Goal: Task Accomplishment & Management: Manage account settings

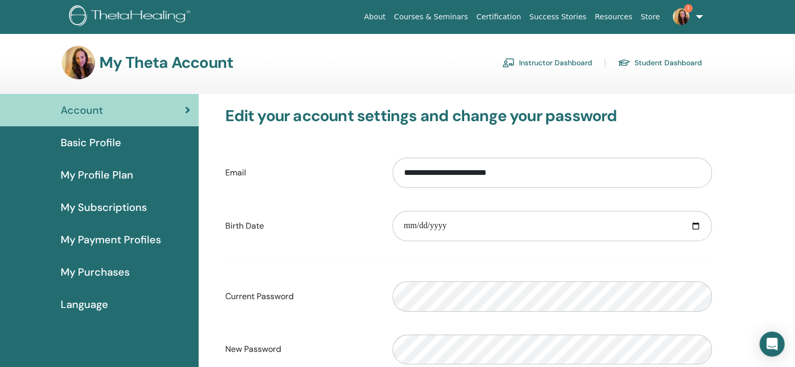
click at [557, 63] on link "Instructor Dashboard" at bounding box center [547, 62] width 90 height 17
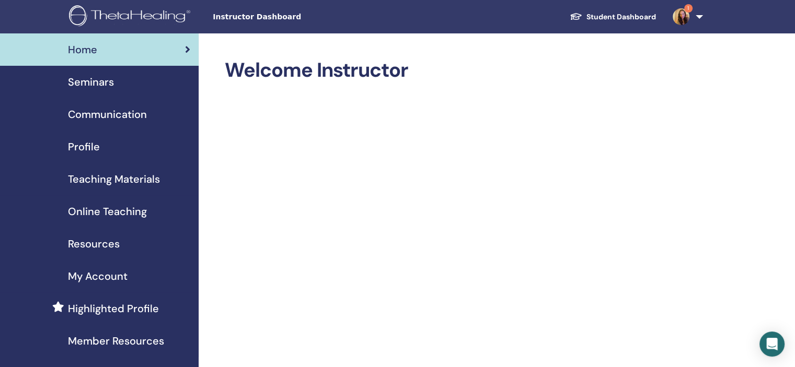
click at [89, 84] on span "Seminars" at bounding box center [91, 82] width 46 height 16
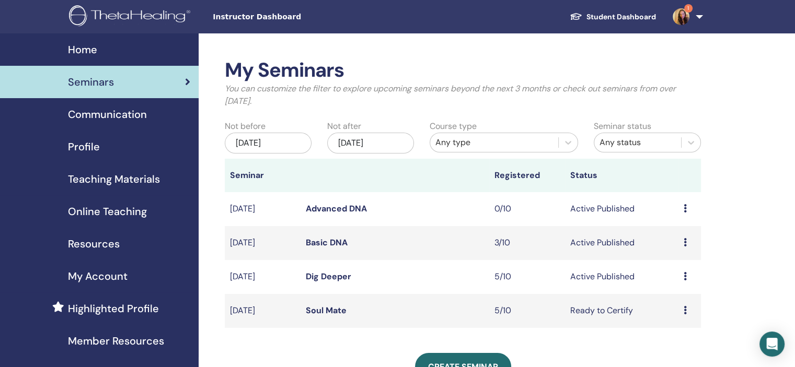
scroll to position [52, 0]
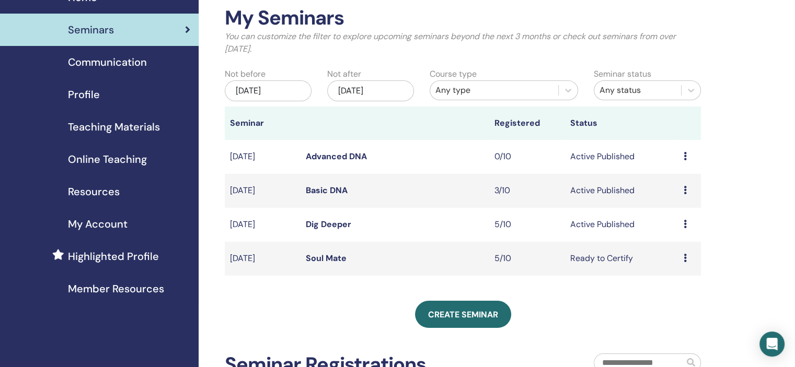
click at [324, 228] on link "Dig Deeper" at bounding box center [328, 224] width 45 height 11
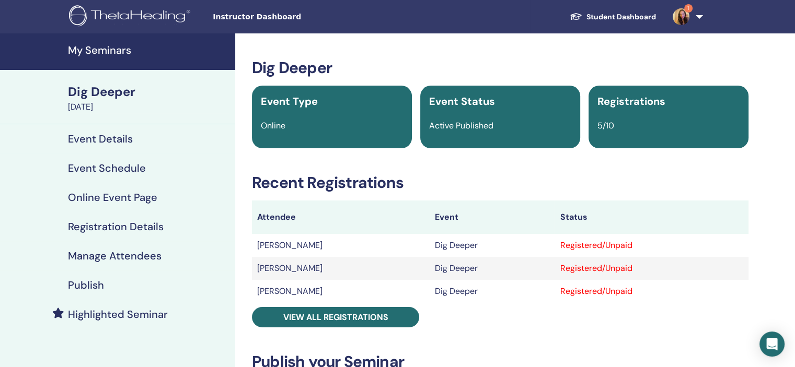
scroll to position [52, 0]
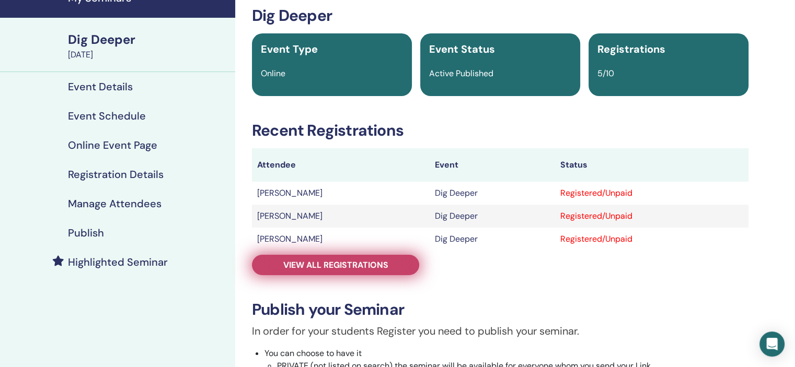
click at [357, 268] on span "View all registrations" at bounding box center [335, 265] width 105 height 11
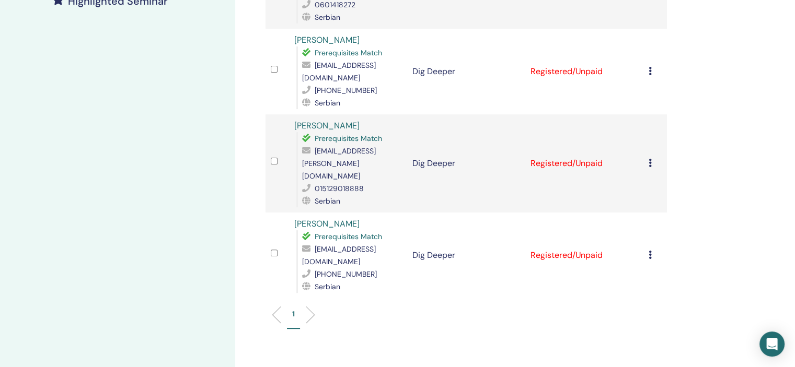
scroll to position [366, 0]
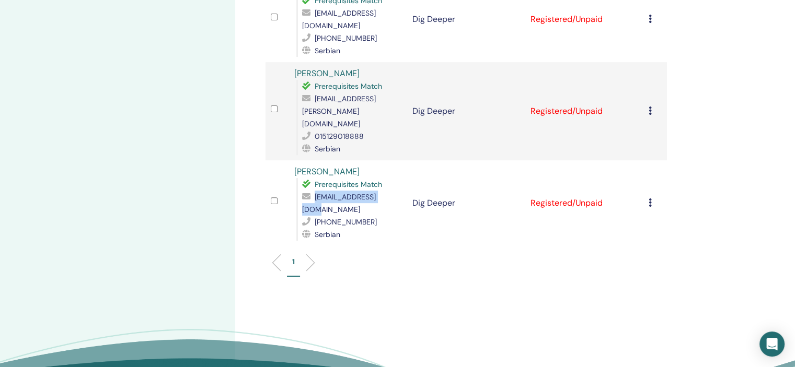
drag, startPoint x: 314, startPoint y: 171, endPoint x: 392, endPoint y: 167, distance: 78.5
click at [392, 191] on div "tajdajdoo@gmail.com" at bounding box center [352, 203] width 100 height 25
copy span "tajdajdoo@gmail.com"
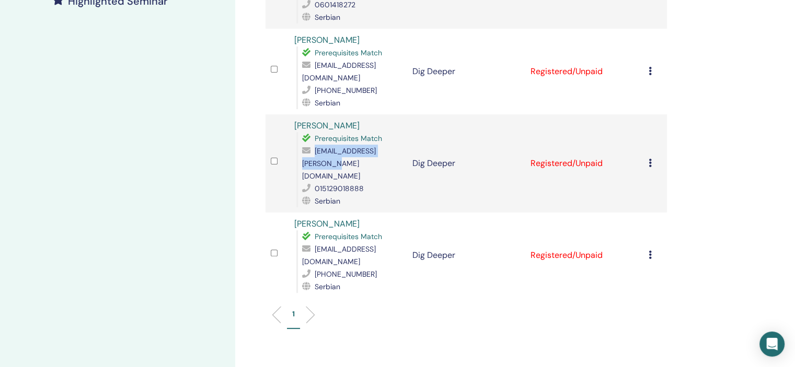
drag, startPoint x: 302, startPoint y: 151, endPoint x: 391, endPoint y: 153, distance: 88.9
click at [376, 153] on span "andreja.kramer@gmail.com" at bounding box center [339, 163] width 74 height 34
copy span "andreja.kramer@gmail.com"
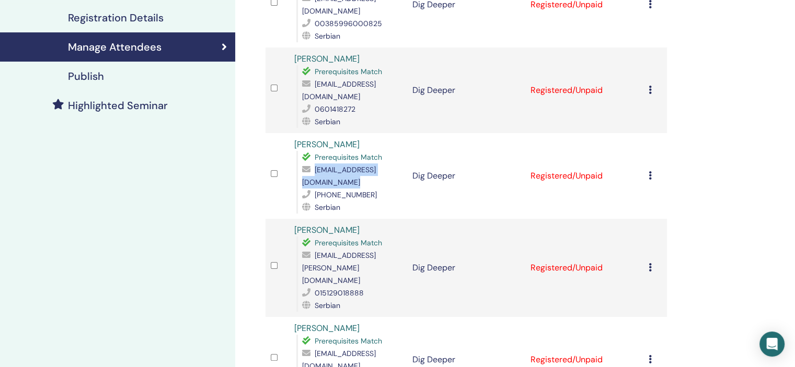
drag, startPoint x: 301, startPoint y: 170, endPoint x: 403, endPoint y: 175, distance: 102.5
click at [402, 175] on div "Prerequisites Match jelenapavlovic.a23@gmail.com +38163654705 Serbian" at bounding box center [349, 182] width 106 height 63
copy span "jelenapavlovic.a23@gmail.com"
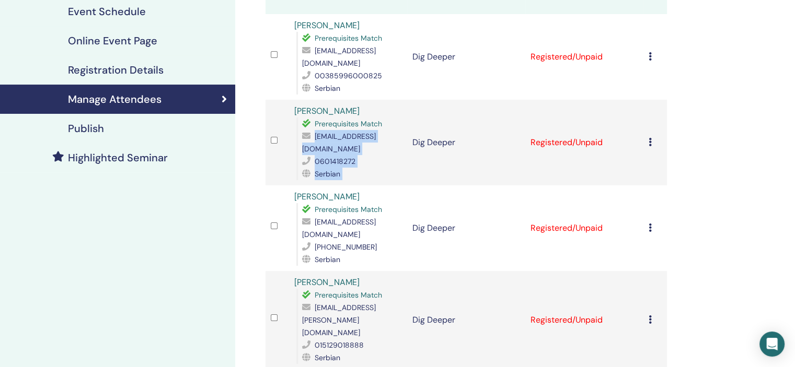
drag, startPoint x: 301, startPoint y: 136, endPoint x: 407, endPoint y: 135, distance: 106.1
click at [407, 135] on tr "Marija Simonović Prerequisites Match marijucasimonovic@gmail.com 0601418272 Ser…" at bounding box center [465, 143] width 401 height 86
click at [407, 135] on td "Dig Deeper" at bounding box center [466, 143] width 118 height 86
drag, startPoint x: 302, startPoint y: 135, endPoint x: 376, endPoint y: 137, distance: 74.3
click at [376, 140] on span "[EMAIL_ADDRESS][DOMAIN_NAME]" at bounding box center [339, 143] width 74 height 22
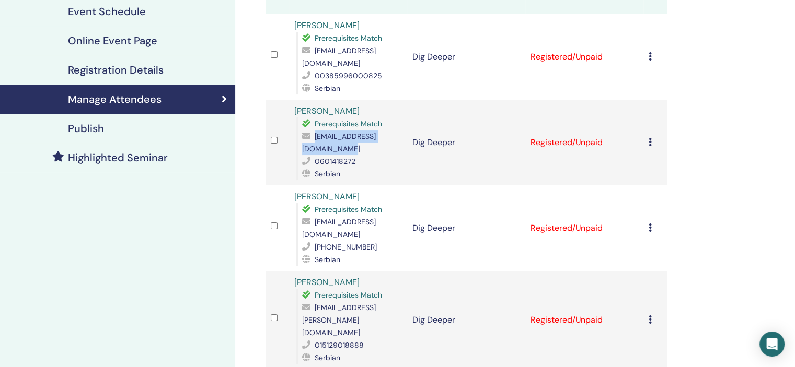
copy span "[EMAIL_ADDRESS][DOMAIN_NAME]"
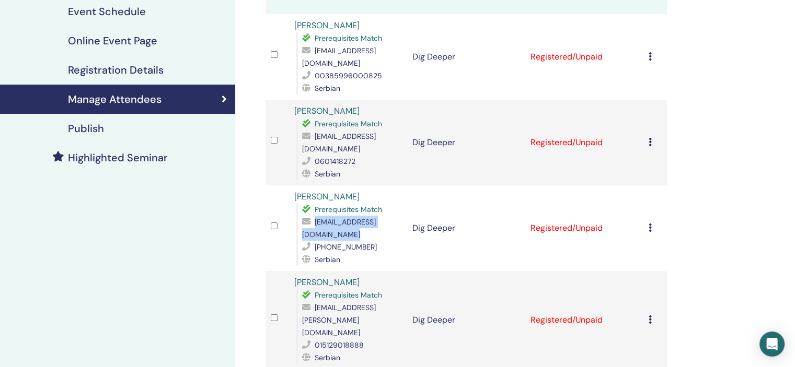
drag, startPoint x: 301, startPoint y: 221, endPoint x: 405, endPoint y: 226, distance: 103.6
click at [402, 226] on div "Prerequisites Match jelenapavlovic.a23@gmail.com +38163654705 Serbian" at bounding box center [349, 234] width 106 height 63
copy span "jelenapavlovic.a23@gmail.com"
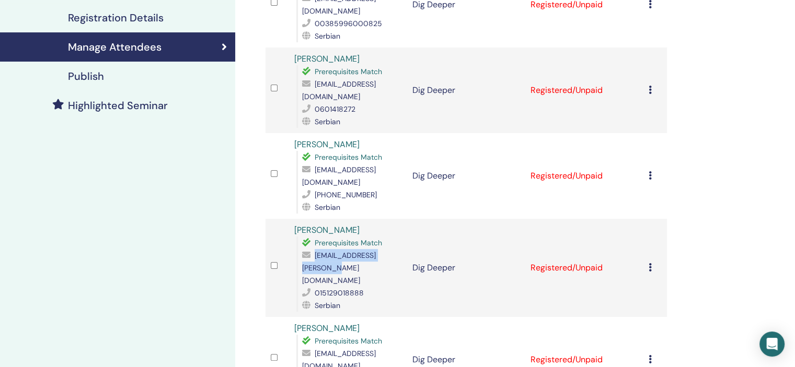
drag, startPoint x: 302, startPoint y: 256, endPoint x: 392, endPoint y: 255, distance: 90.9
click at [376, 255] on span "andreja.kramer@gmail.com" at bounding box center [339, 268] width 74 height 34
copy span "andreja.kramer@gmail.com"
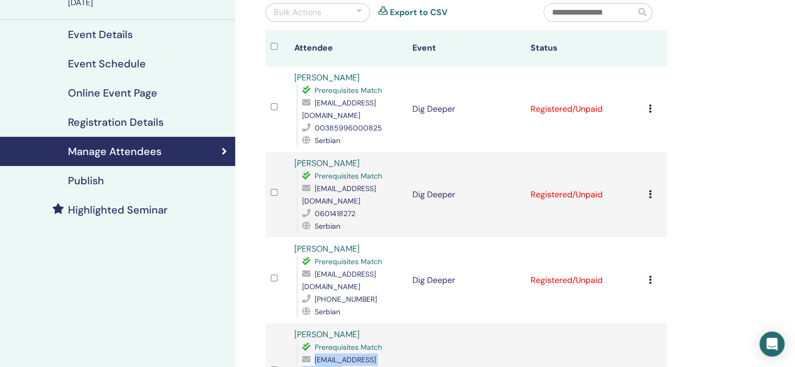
scroll to position [52, 0]
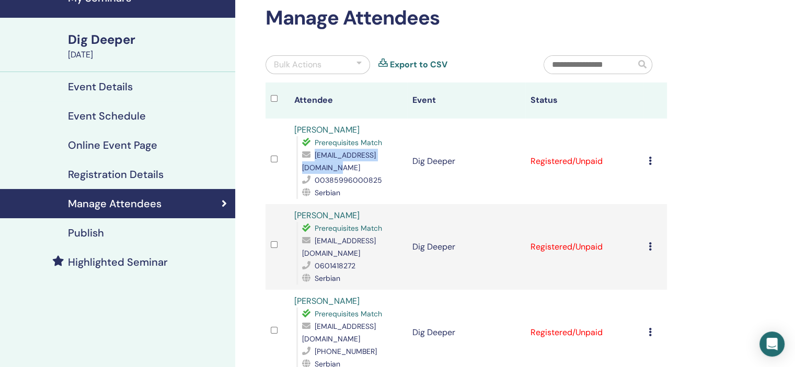
drag, startPoint x: 314, startPoint y: 155, endPoint x: 401, endPoint y: 158, distance: 87.3
click at [401, 158] on div "[EMAIL_ADDRESS][DOMAIN_NAME]" at bounding box center [352, 161] width 100 height 25
copy span "[EMAIL_ADDRESS][DOMAIN_NAME]"
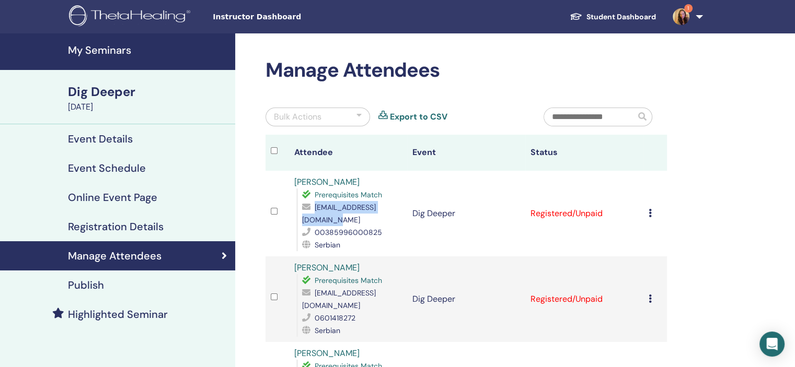
click at [679, 16] on img at bounding box center [681, 16] width 17 height 17
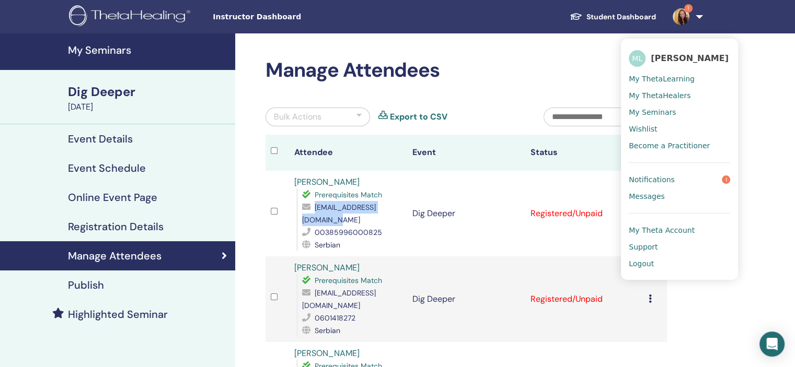
click at [649, 178] on span "Notifications" at bounding box center [652, 179] width 46 height 9
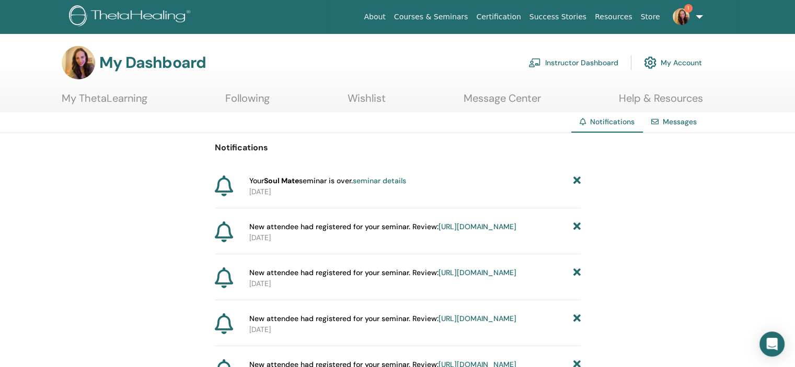
click at [680, 10] on img at bounding box center [681, 16] width 17 height 17
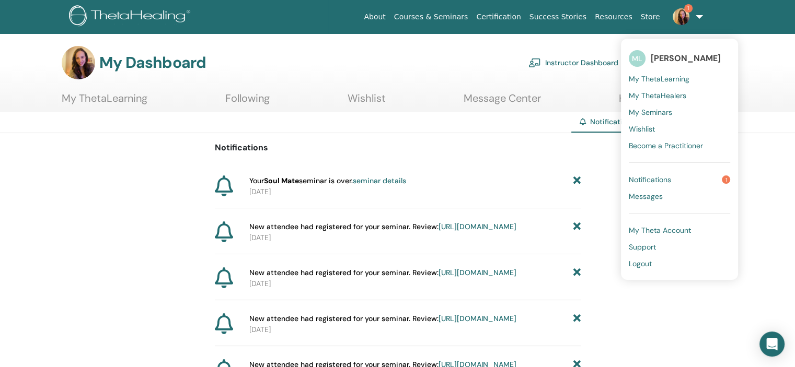
click at [651, 182] on span "Notifications" at bounding box center [650, 179] width 42 height 9
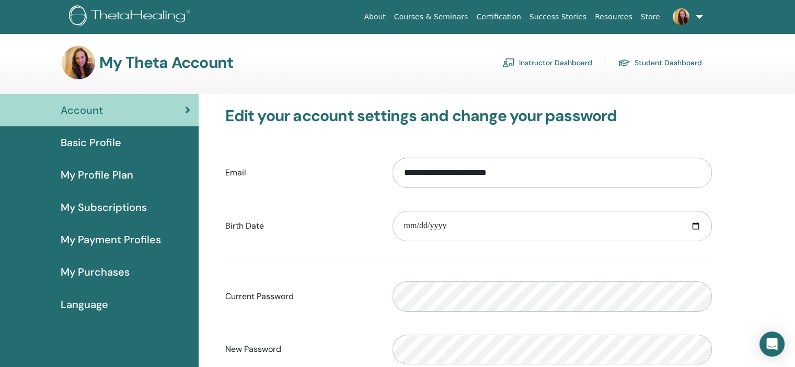
click at [556, 59] on link "Instructor Dashboard" at bounding box center [547, 62] width 90 height 17
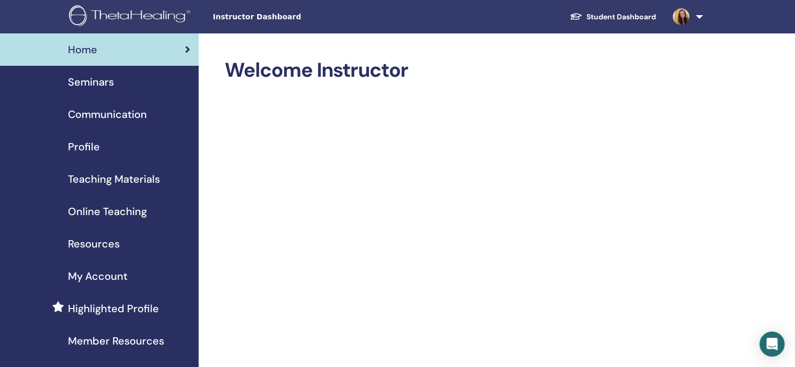
click at [90, 80] on span "Seminars" at bounding box center [91, 82] width 46 height 16
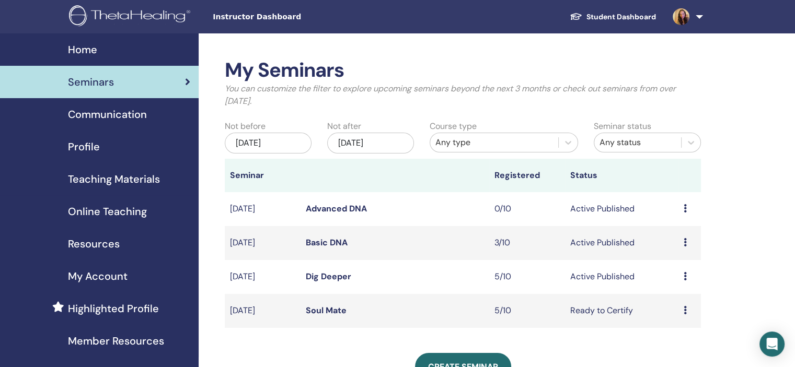
click at [685, 274] on icon at bounding box center [685, 276] width 3 height 8
click at [315, 278] on link "Dig Deeper" at bounding box center [328, 276] width 45 height 11
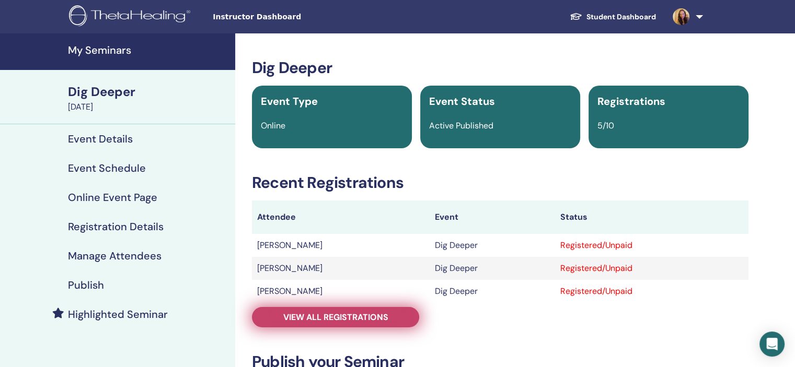
click at [310, 317] on span "View all registrations" at bounding box center [335, 317] width 105 height 11
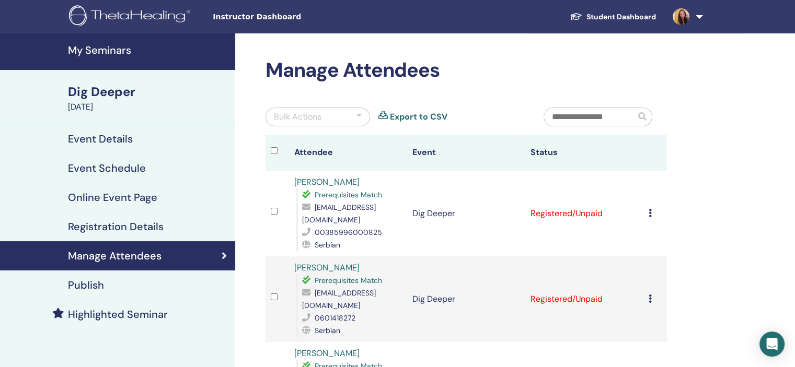
click at [88, 288] on h4 "Publish" at bounding box center [86, 285] width 36 height 13
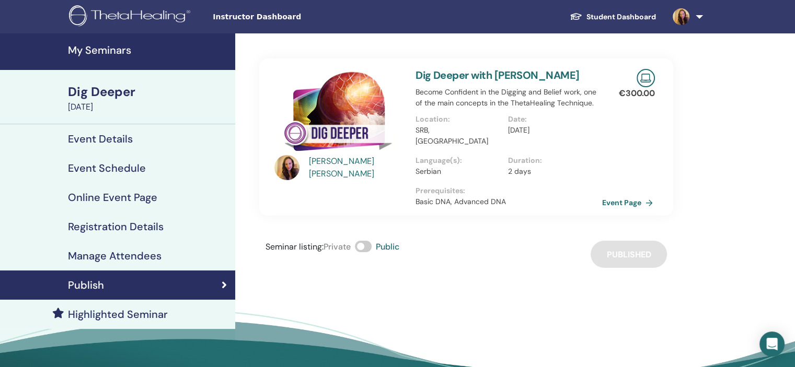
click at [626, 195] on link "Event Page" at bounding box center [629, 203] width 55 height 16
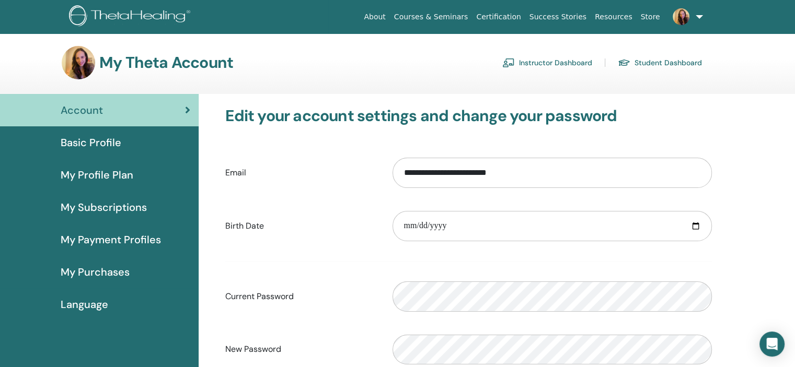
click at [569, 63] on link "Instructor Dashboard" at bounding box center [547, 62] width 90 height 17
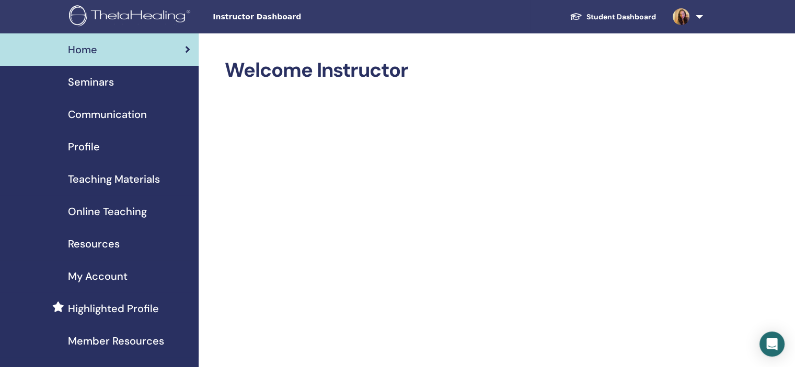
click at [92, 86] on span "Seminars" at bounding box center [91, 82] width 46 height 16
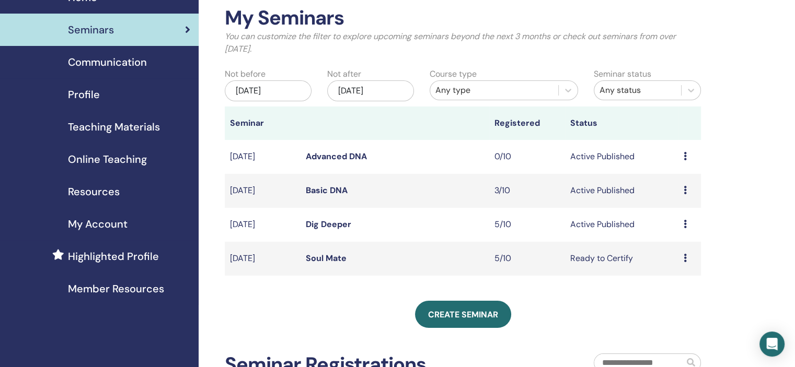
scroll to position [105, 0]
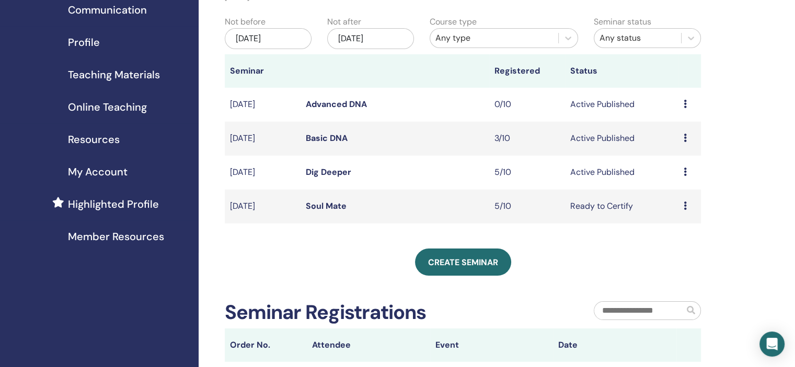
click at [682, 170] on td "Preview Edit Attendees Cancel" at bounding box center [689, 173] width 22 height 34
click at [685, 173] on icon at bounding box center [685, 172] width 3 height 8
click at [672, 214] on link "Attendees" at bounding box center [678, 212] width 40 height 11
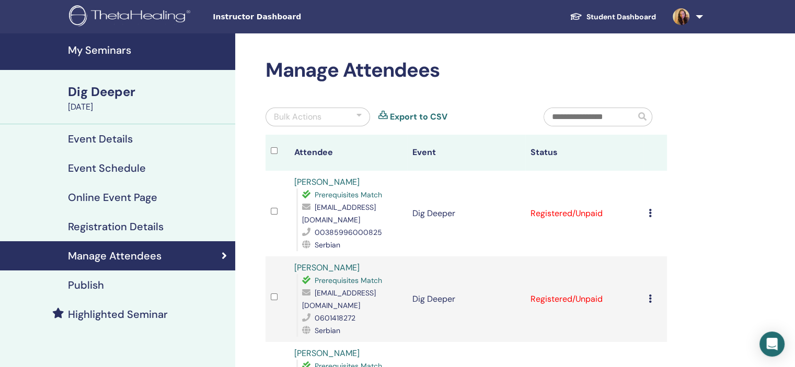
click at [649, 209] on icon at bounding box center [650, 213] width 3 height 8
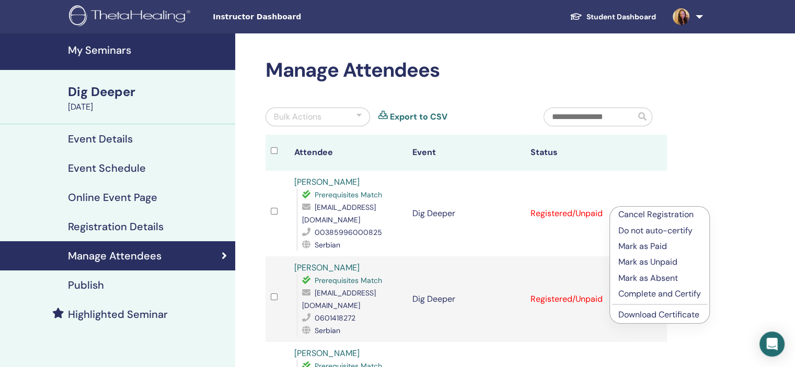
click at [671, 214] on p "Cancel Registration" at bounding box center [659, 215] width 83 height 13
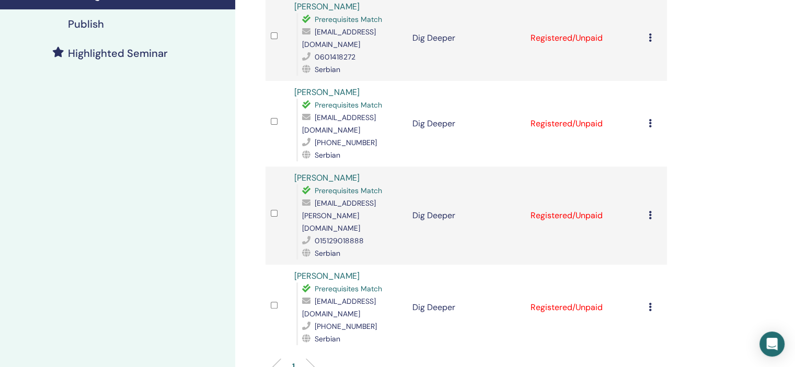
scroll to position [209, 0]
